Goal: Information Seeking & Learning: Learn about a topic

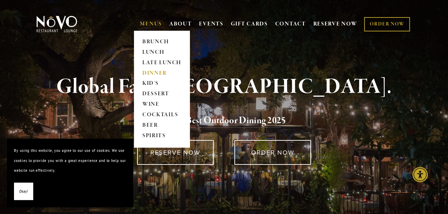
click at [149, 71] on link "DINNER" at bounding box center [162, 73] width 44 height 10
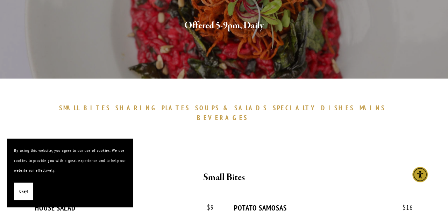
scroll to position [136, 0]
click at [273, 106] on span "SPECIALTY" at bounding box center [295, 108] width 45 height 8
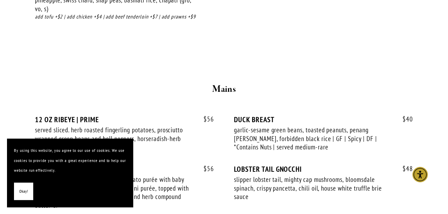
scroll to position [883, 0]
